Goal: Information Seeking & Learning: Learn about a topic

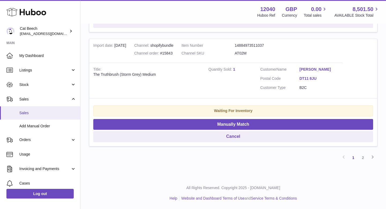
click at [23, 115] on link "Sales" at bounding box center [40, 112] width 80 height 13
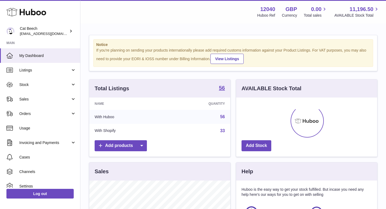
scroll to position [84, 141]
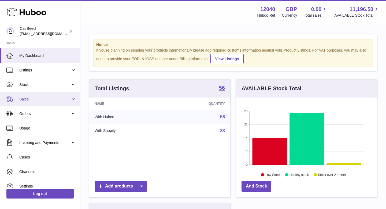
click at [28, 103] on link "Sales" at bounding box center [40, 99] width 80 height 14
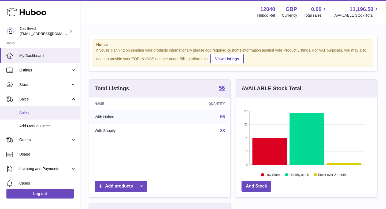
click at [27, 117] on link "Sales" at bounding box center [40, 112] width 80 height 13
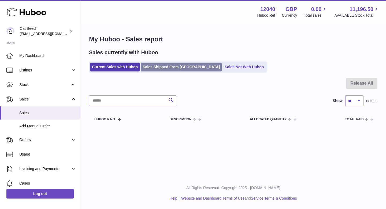
click at [160, 70] on link "Sales Shipped From [GEOGRAPHIC_DATA]" at bounding box center [181, 66] width 81 height 9
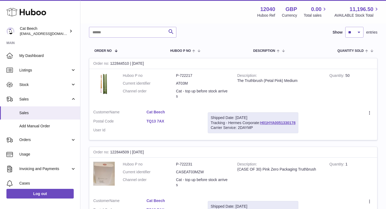
scroll to position [26, 0]
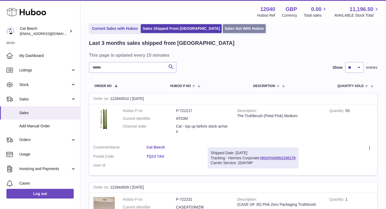
click at [223, 28] on link "Sales Not With Huboo" at bounding box center [244, 28] width 43 height 9
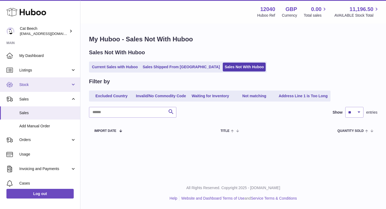
click at [37, 88] on link "Stock" at bounding box center [40, 84] width 80 height 14
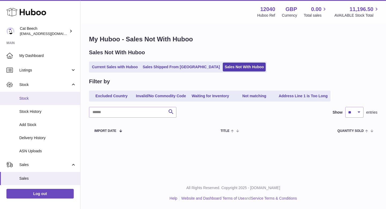
click at [35, 96] on span "Stock" at bounding box center [47, 98] width 57 height 5
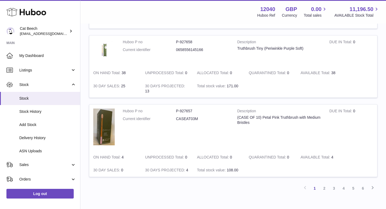
scroll to position [637, 0]
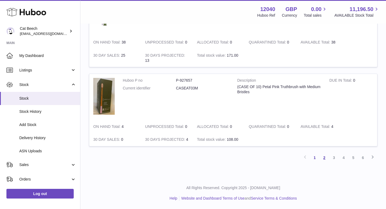
click at [324, 158] on link "2" at bounding box center [324, 158] width 10 height 10
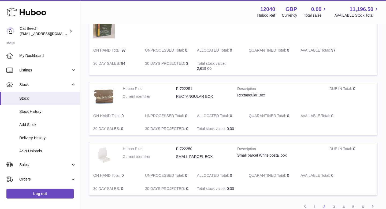
scroll to position [580, 0]
click at [110, 93] on img at bounding box center [103, 94] width 21 height 18
click at [189, 93] on dd "RECTANGULAR BOX" at bounding box center [202, 95] width 53 height 5
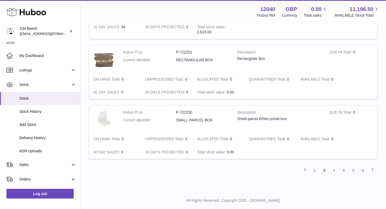
scroll to position [616, 0]
